Goal: Task Accomplishment & Management: Complete application form

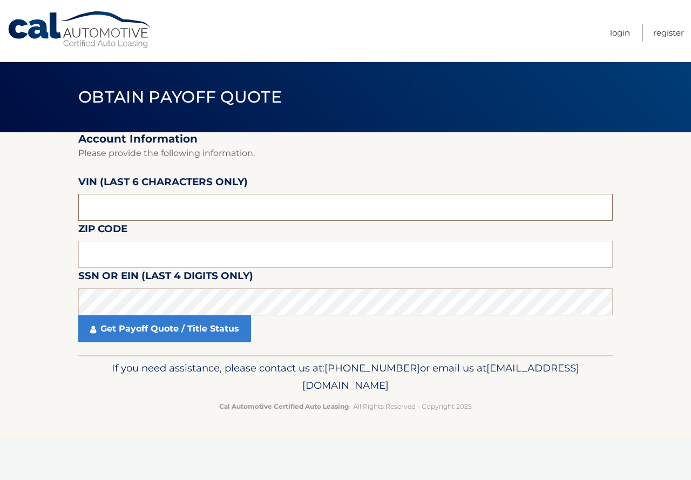
drag, startPoint x: 84, startPoint y: 207, endPoint x: 136, endPoint y: 206, distance: 51.3
click at [136, 206] on input "text" at bounding box center [345, 207] width 535 height 27
type input "712879"
click at [128, 255] on input "text" at bounding box center [345, 254] width 535 height 27
type input "11756"
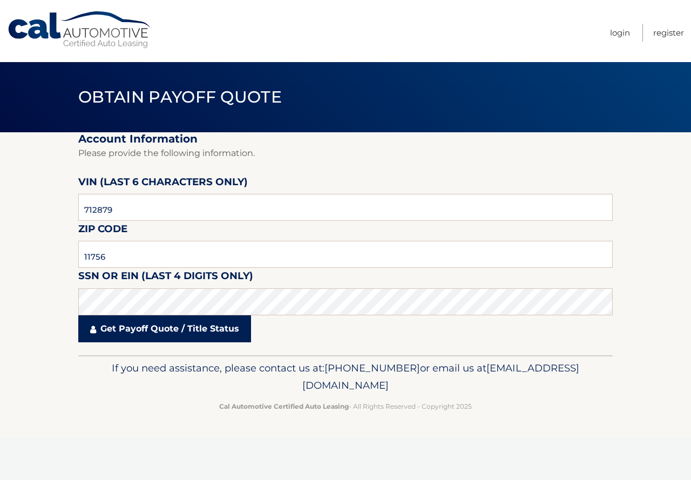
click at [141, 334] on link "Get Payoff Quote / Title Status" at bounding box center [164, 328] width 173 height 27
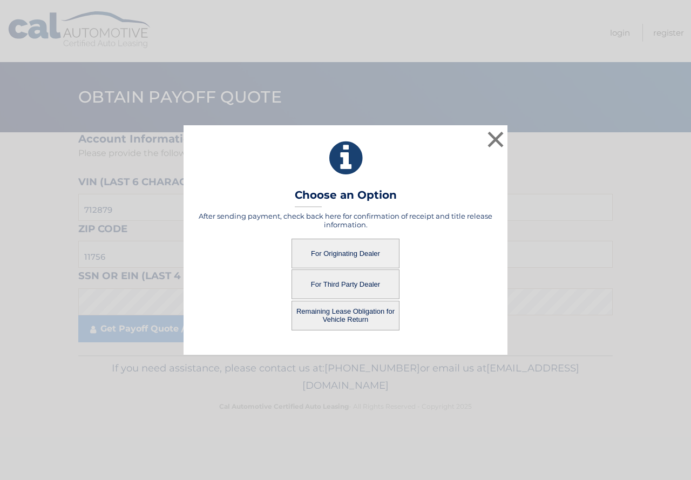
click at [324, 257] on button "For Originating Dealer" at bounding box center [346, 254] width 108 height 30
click at [354, 254] on button "For Originating Dealer" at bounding box center [346, 254] width 108 height 30
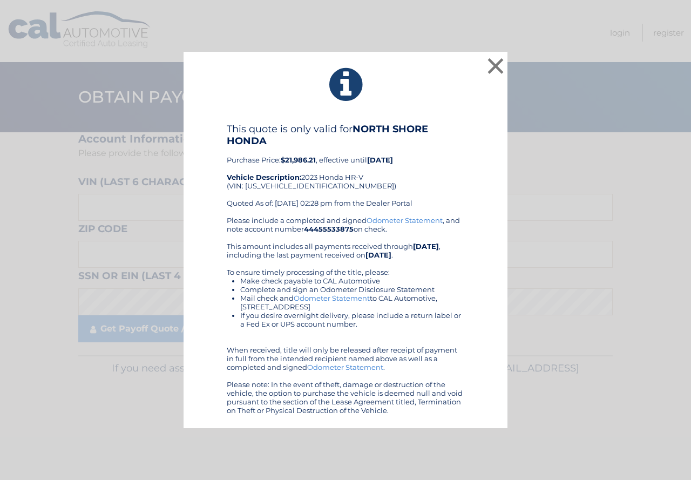
click at [150, 295] on div "× This quote is only valid for NORTH SHORE HONDA Purchase Price: $21,986.21 , e…" at bounding box center [345, 240] width 682 height 377
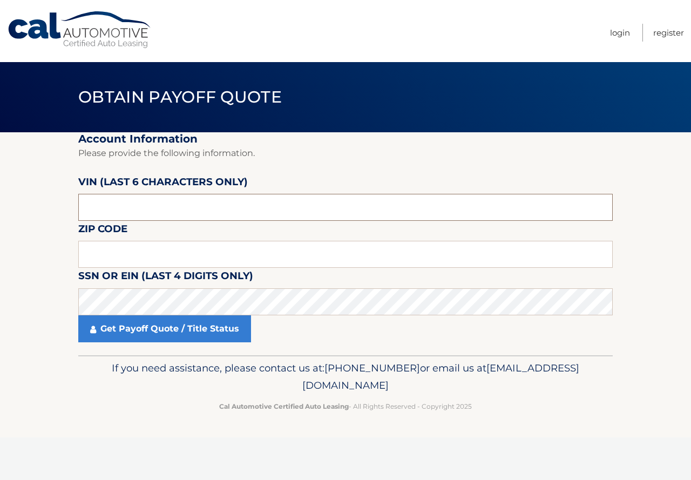
drag, startPoint x: 104, startPoint y: 205, endPoint x: 40, endPoint y: 201, distance: 63.8
click at [40, 201] on section "Account Information Please provide the following information. [PERSON_NAME] (la…" at bounding box center [345, 243] width 691 height 223
type input "712879"
click at [116, 260] on input "text" at bounding box center [345, 254] width 535 height 27
type input "11756"
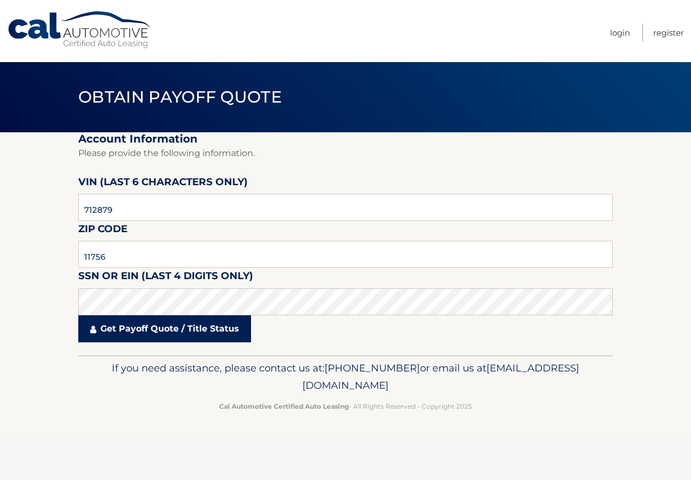
click at [121, 330] on link "Get Payoff Quote / Title Status" at bounding box center [164, 328] width 173 height 27
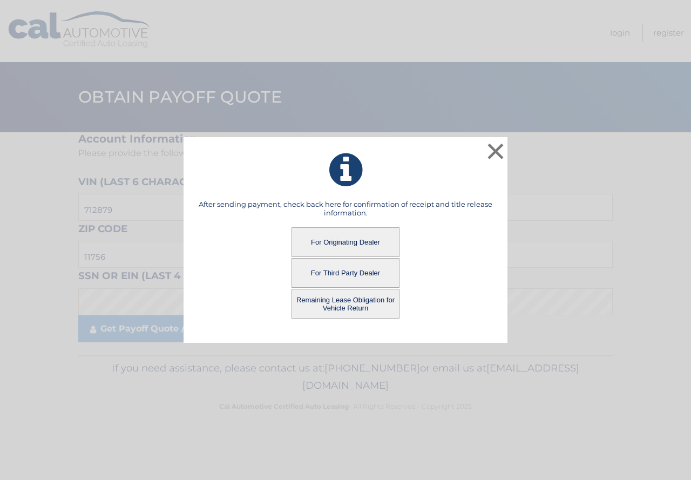
click at [333, 238] on button "For Originating Dealer" at bounding box center [346, 242] width 108 height 30
click at [343, 243] on button "For Originating Dealer" at bounding box center [346, 242] width 108 height 30
